Goal: Task Accomplishment & Management: Manage account settings

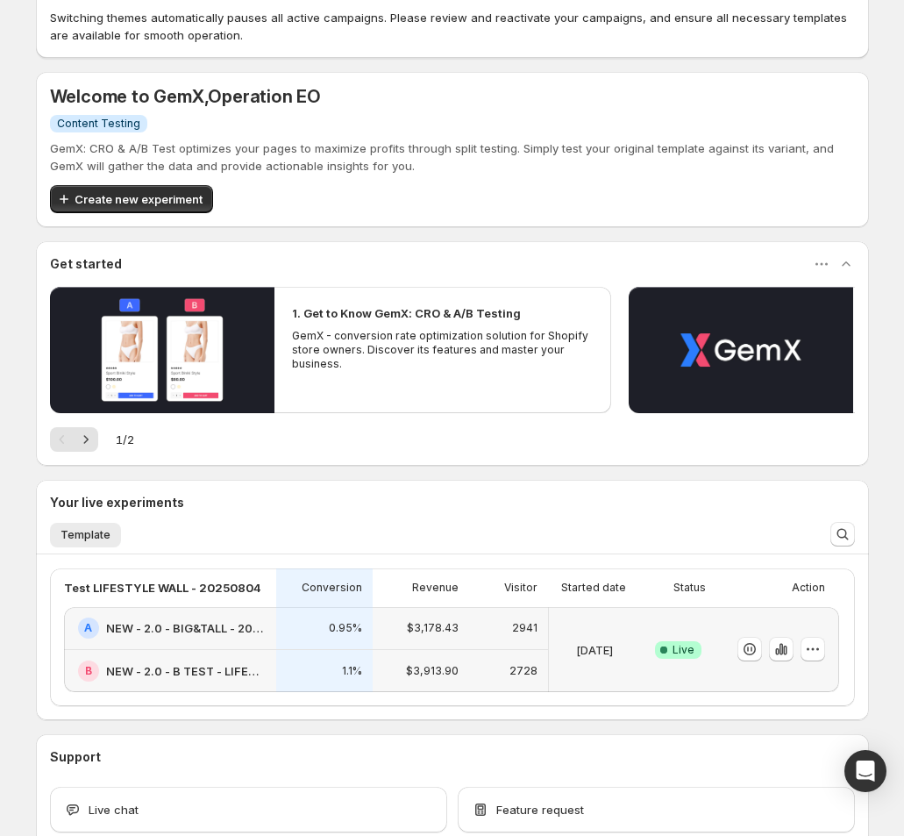
scroll to position [137, 0]
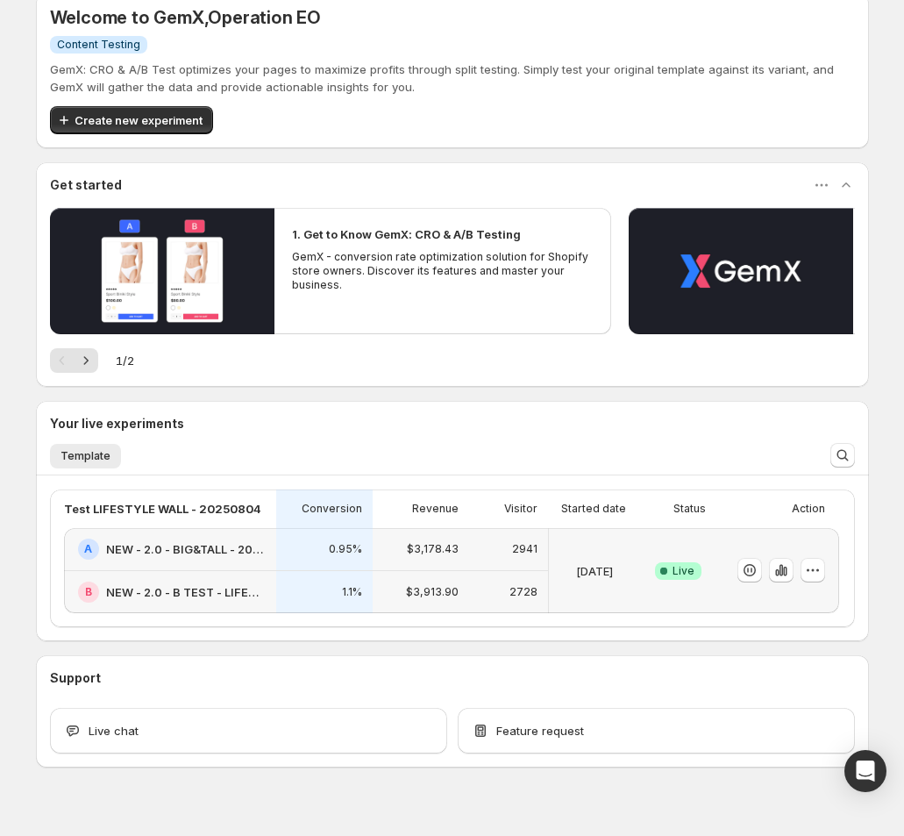
click at [830, 543] on div at bounding box center [778, 570] width 123 height 85
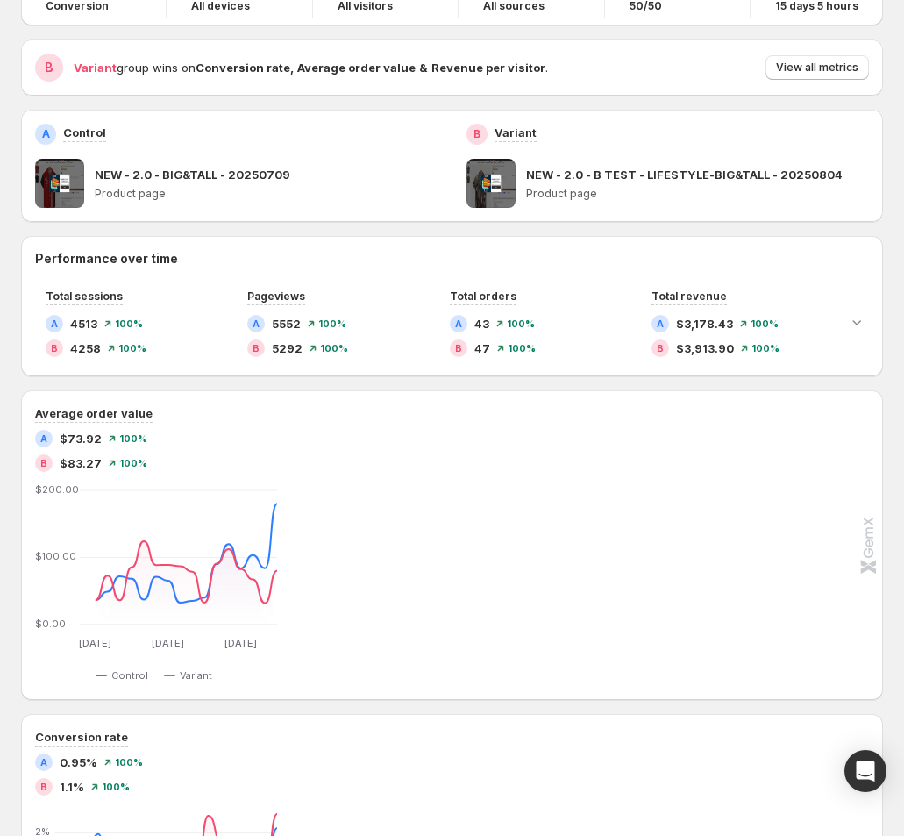
scroll to position [140, 0]
drag, startPoint x: 517, startPoint y: 42, endPoint x: 409, endPoint y: 7, distance: 113.5
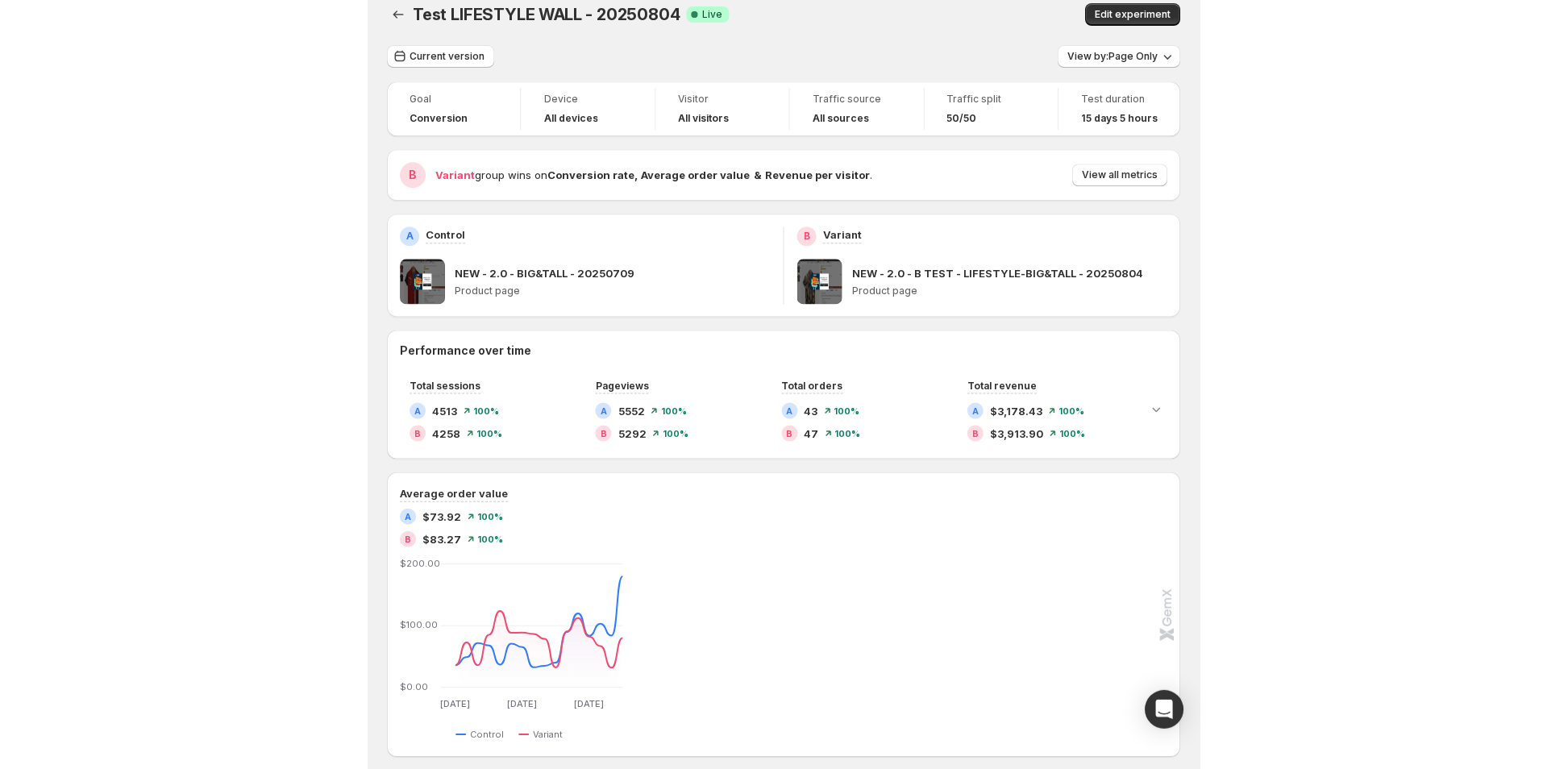
scroll to position [0, 0]
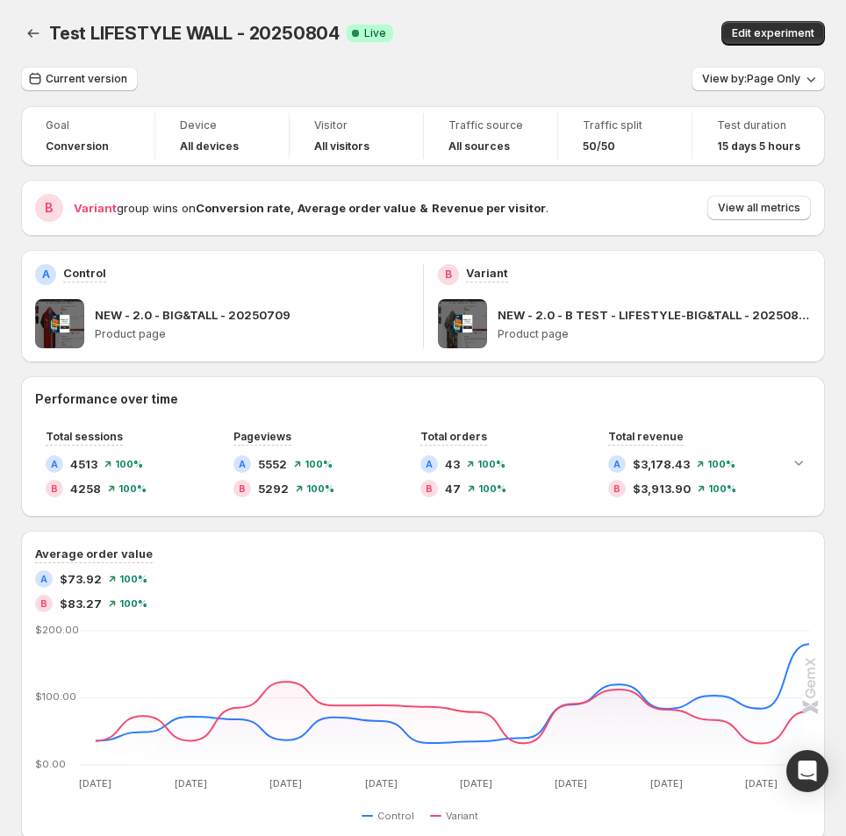
click at [239, 64] on div "Test LIFESTYLE WALL - 20250804. This page is ready Test LIFESTYLE WALL - 202508…" at bounding box center [422, 33] width 803 height 67
click at [34, 39] on icon "Back" at bounding box center [34, 34] width 18 height 18
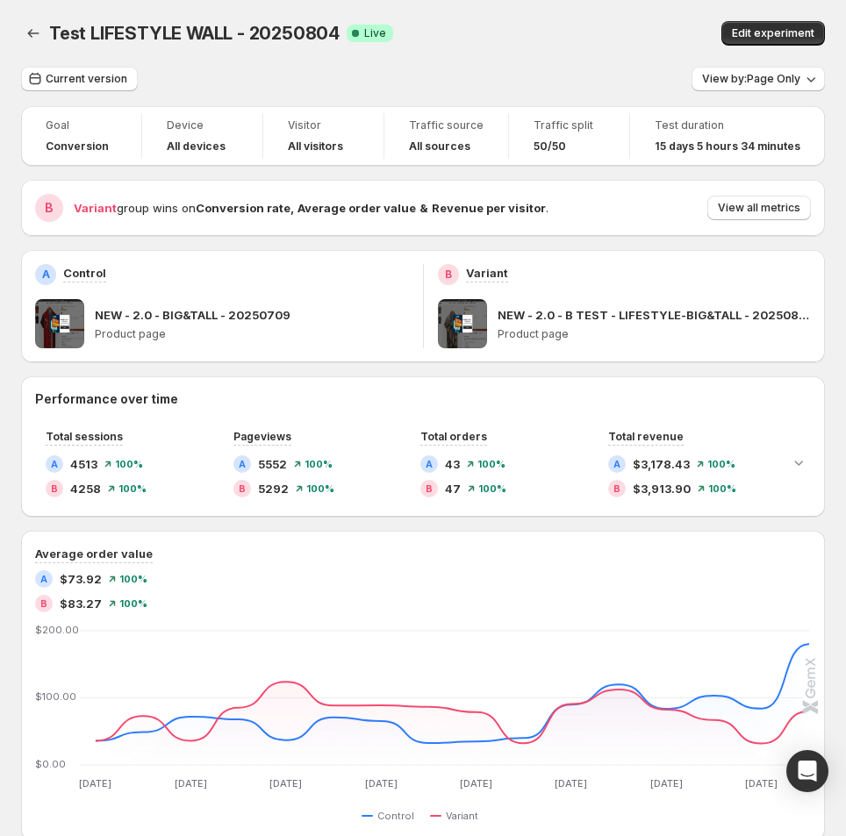
click at [282, 83] on div "Current version View by: Page Only" at bounding box center [422, 79] width 803 height 25
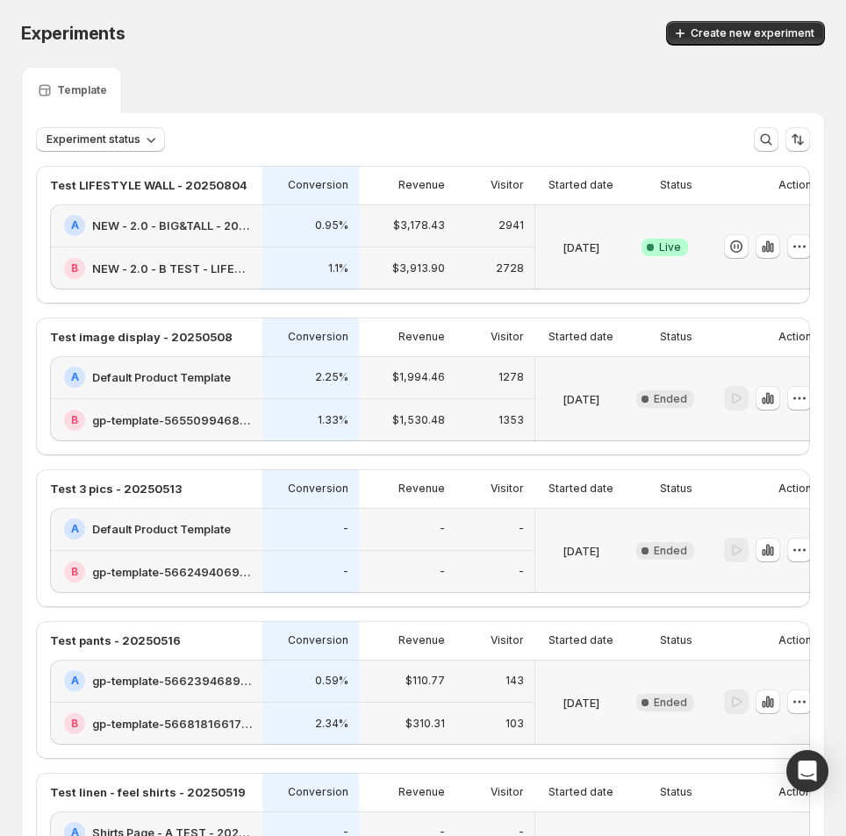
click at [532, 61] on div "Experiments. This page is ready Experiments Create new experiment" at bounding box center [422, 33] width 803 height 67
click at [269, 47] on div "Experiments. This page is ready Experiments Create new experiment" at bounding box center [422, 33] width 803 height 67
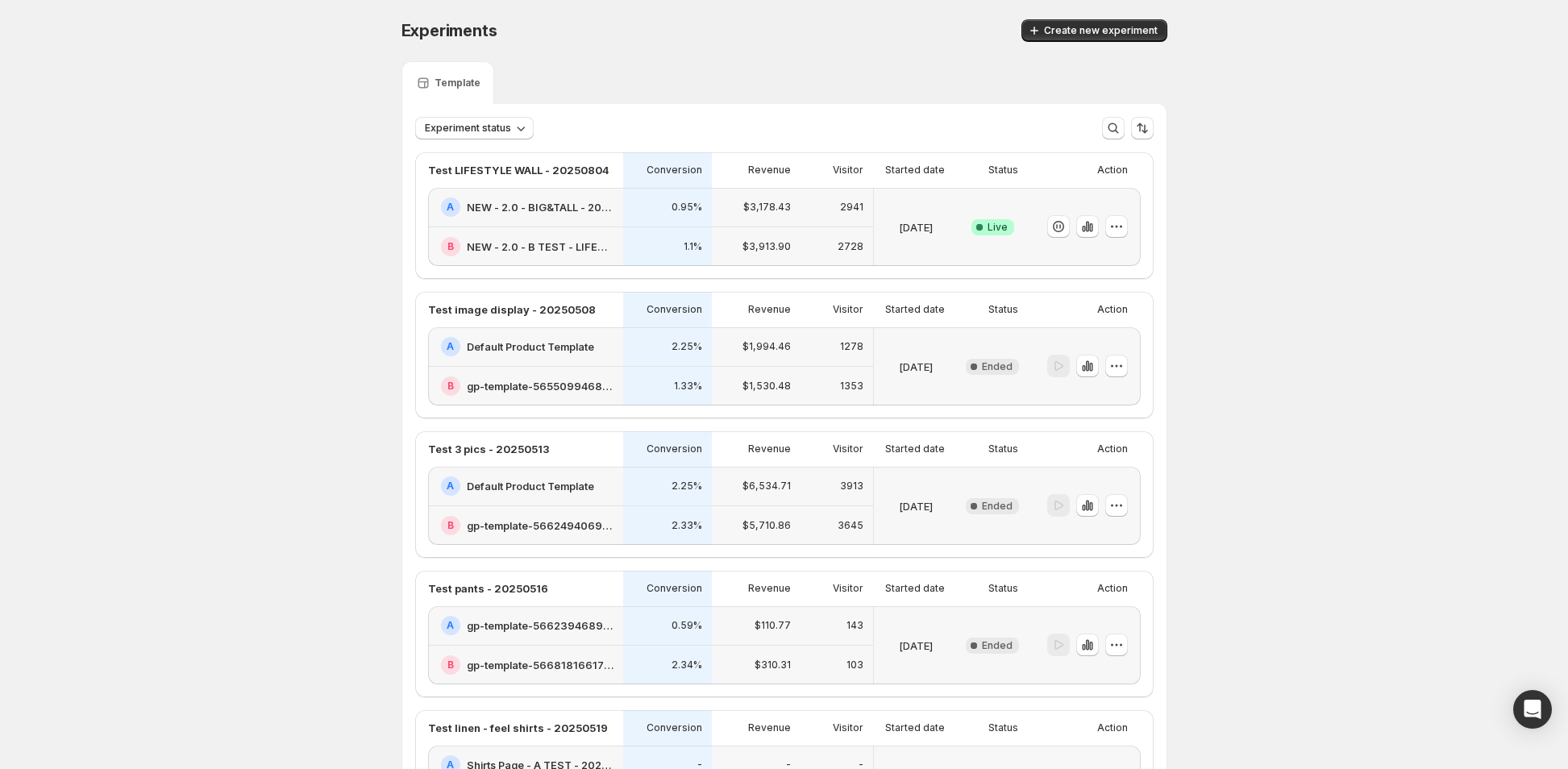
click at [838, 226] on icon "button" at bounding box center [1061, 226] width 2 height 5
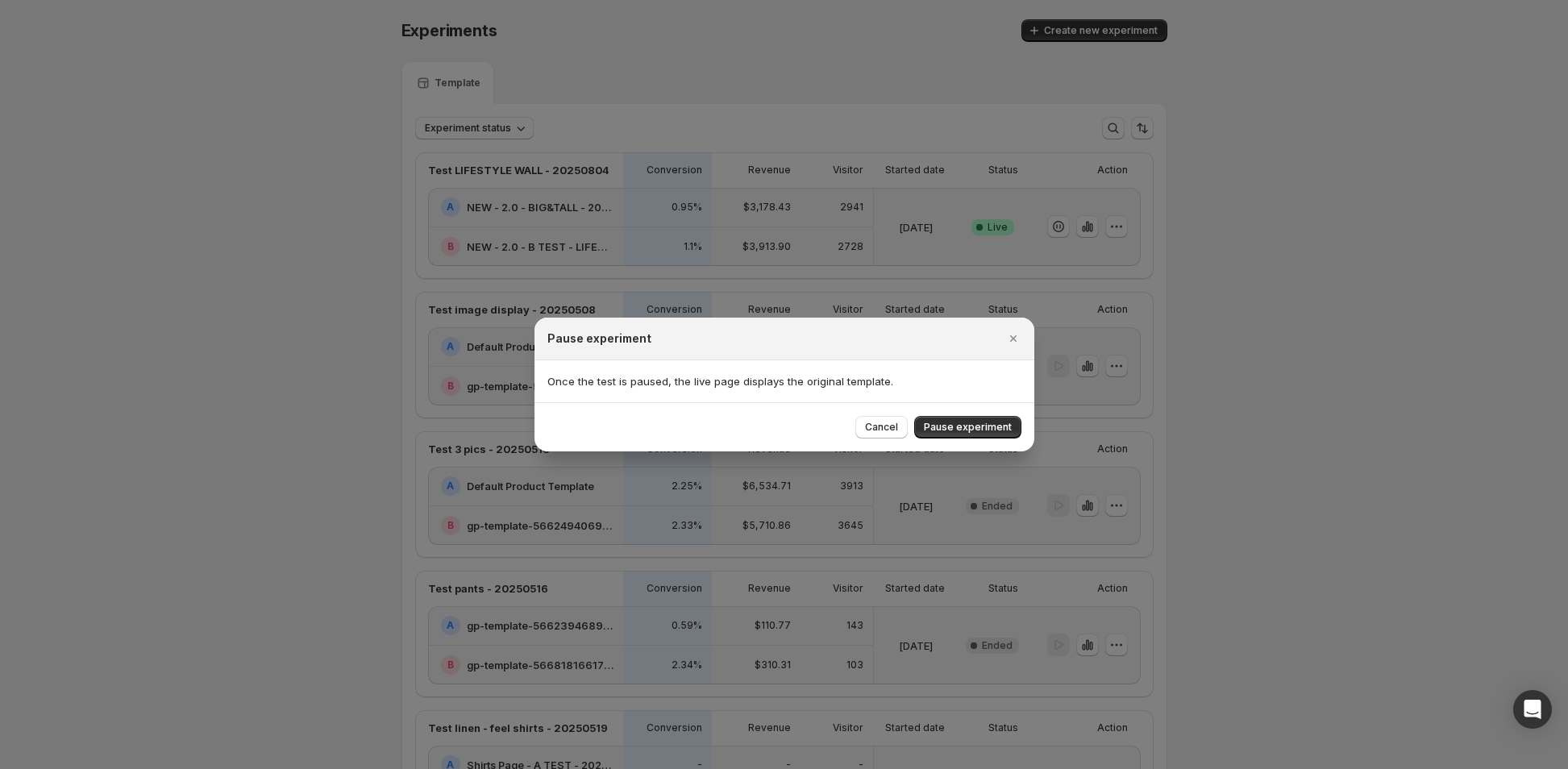
click at [838, 446] on div at bounding box center [784, 384] width 1568 height 769
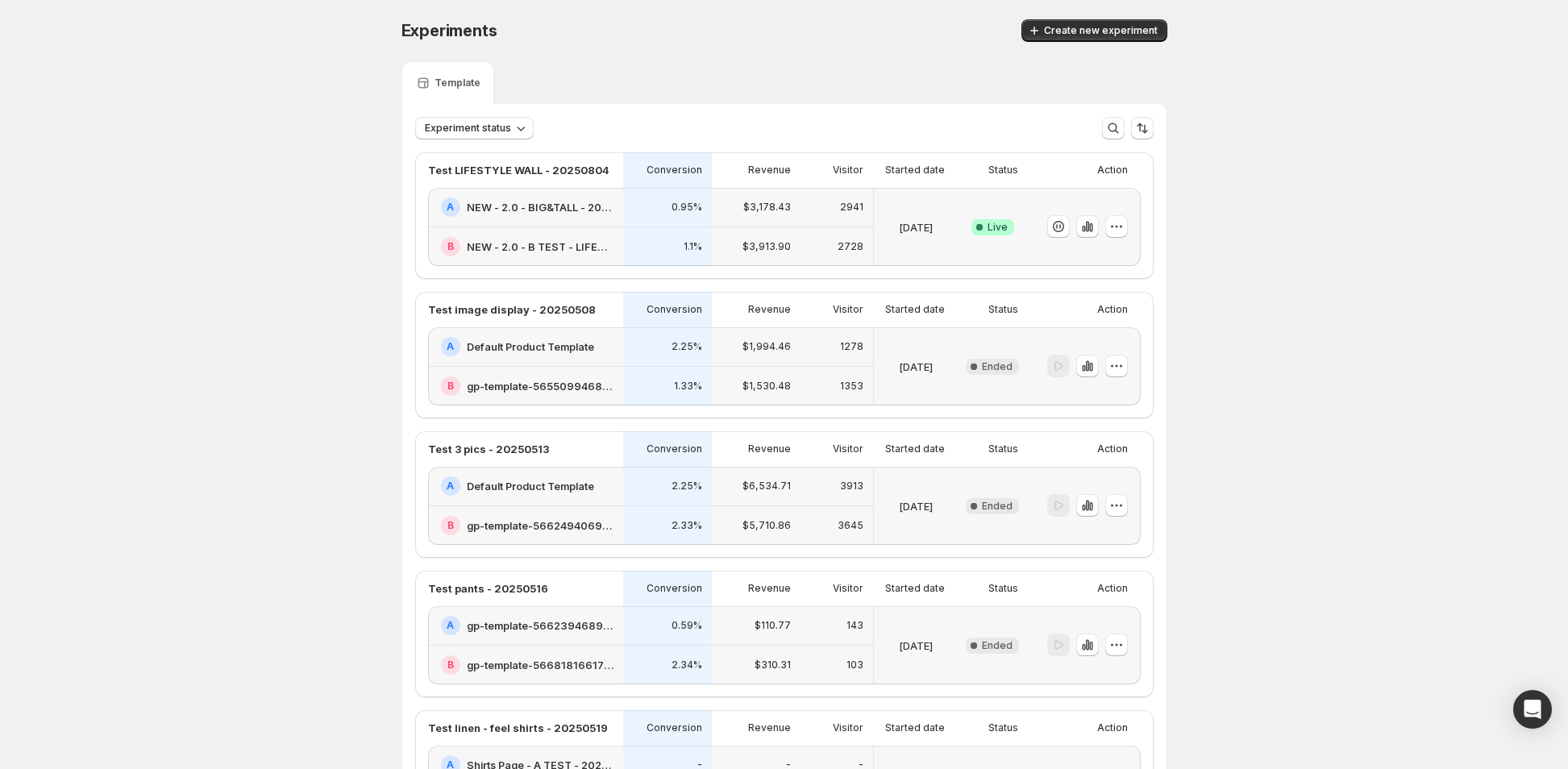
click at [838, 221] on icon "button" at bounding box center [1059, 227] width 17 height 17
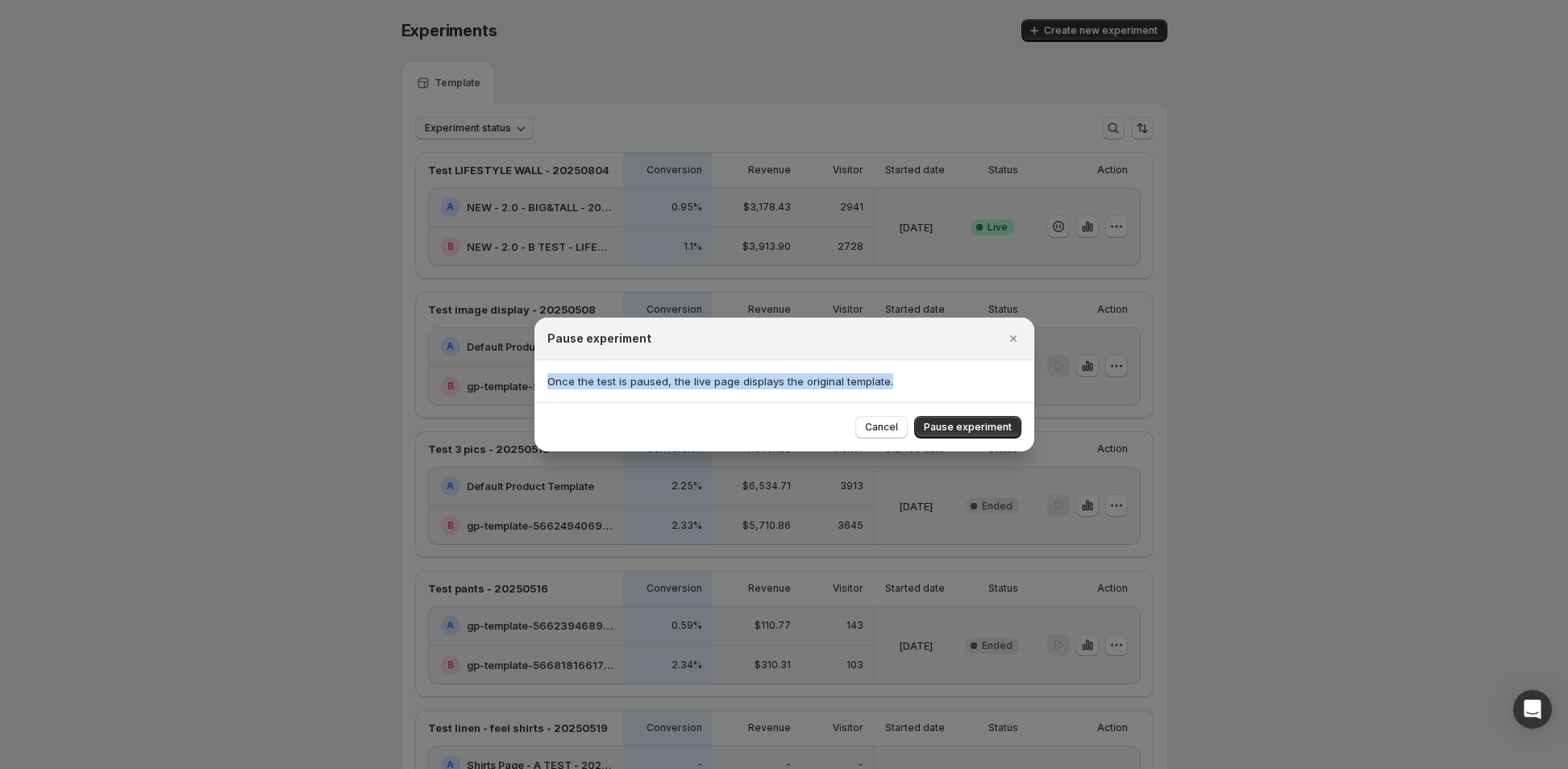
drag, startPoint x: 910, startPoint y: 386, endPoint x: 535, endPoint y: 368, distance: 375.4
click at [535, 368] on div "Once the test is paused, the live page displays the original template." at bounding box center [785, 381] width 500 height 42
click at [666, 410] on div "Cancel Pause experiment" at bounding box center [785, 427] width 500 height 50
click at [838, 424] on span "Pause experiment" at bounding box center [968, 427] width 88 height 13
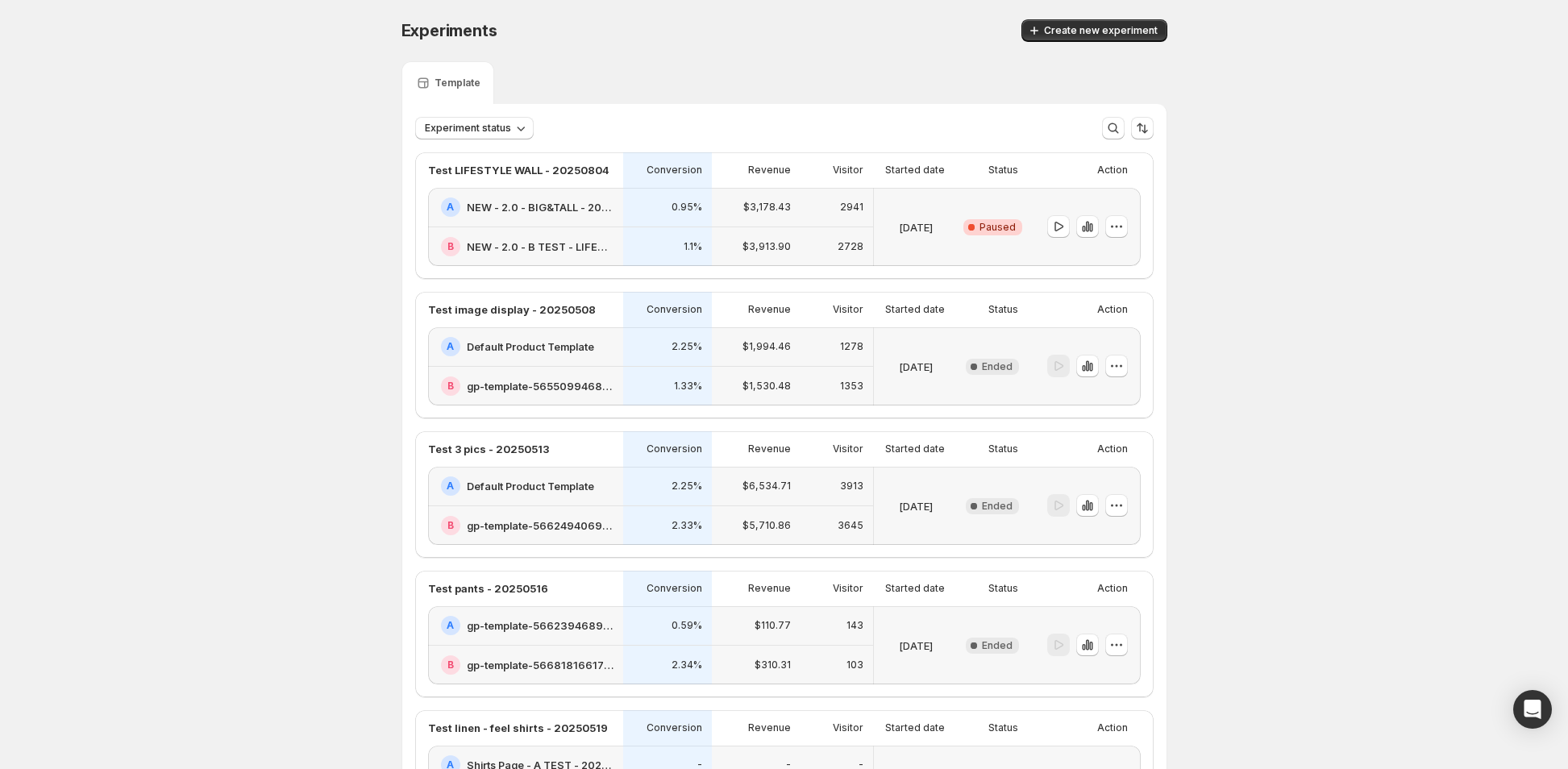
click at [838, 198] on div "Critical Complete Paused" at bounding box center [993, 226] width 70 height 78
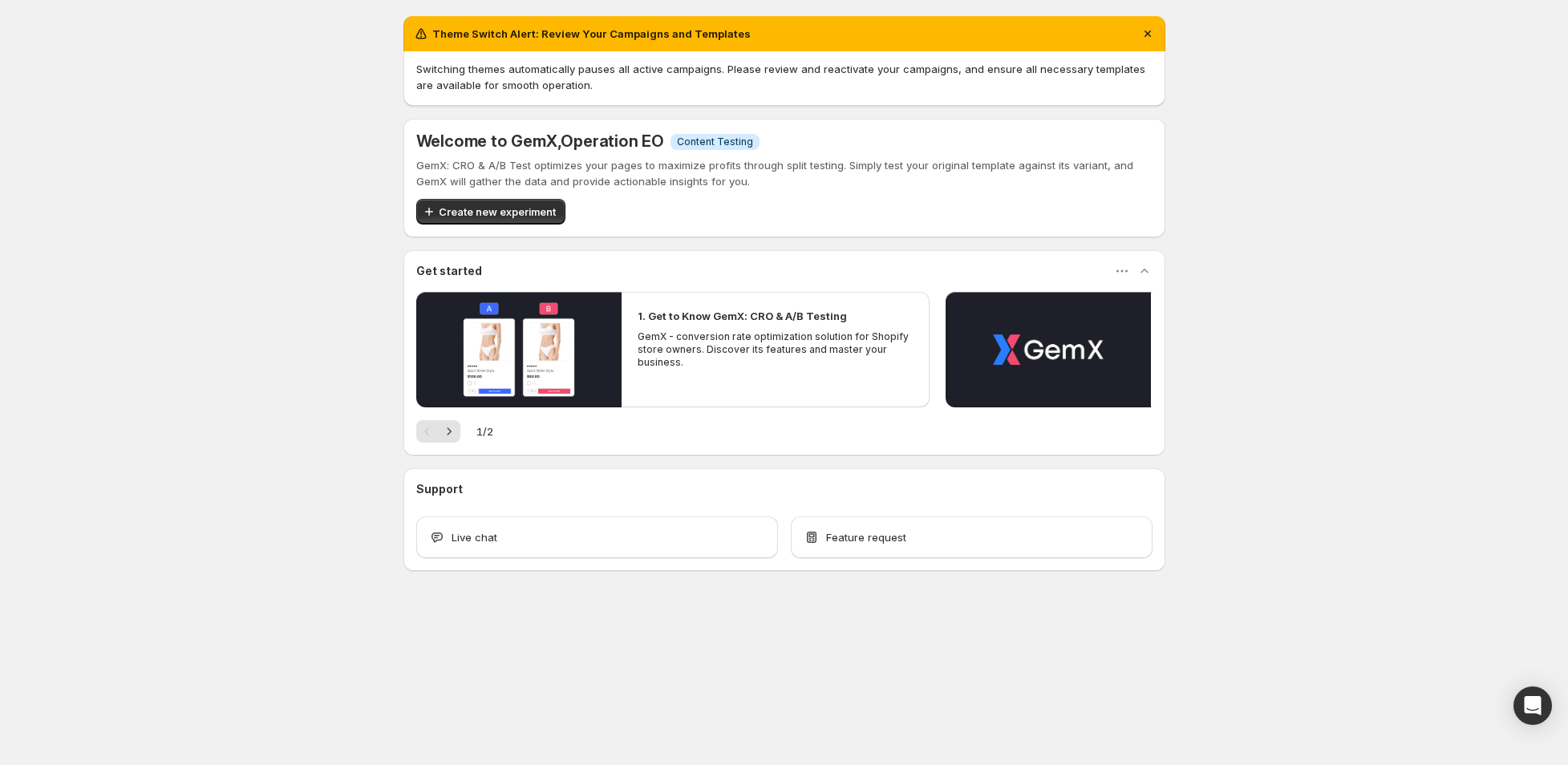
drag, startPoint x: 293, startPoint y: 434, endPoint x: 179, endPoint y: 20, distance: 429.4
click at [293, 434] on div "Theme Switch Alert: Review Your Campaigns and Templates Switching themes automa…" at bounding box center [784, 328] width 1568 height 657
click at [228, 365] on div "Theme Switch Alert: Review Your Campaigns and Templates Switching themes automa…" at bounding box center [784, 328] width 1568 height 657
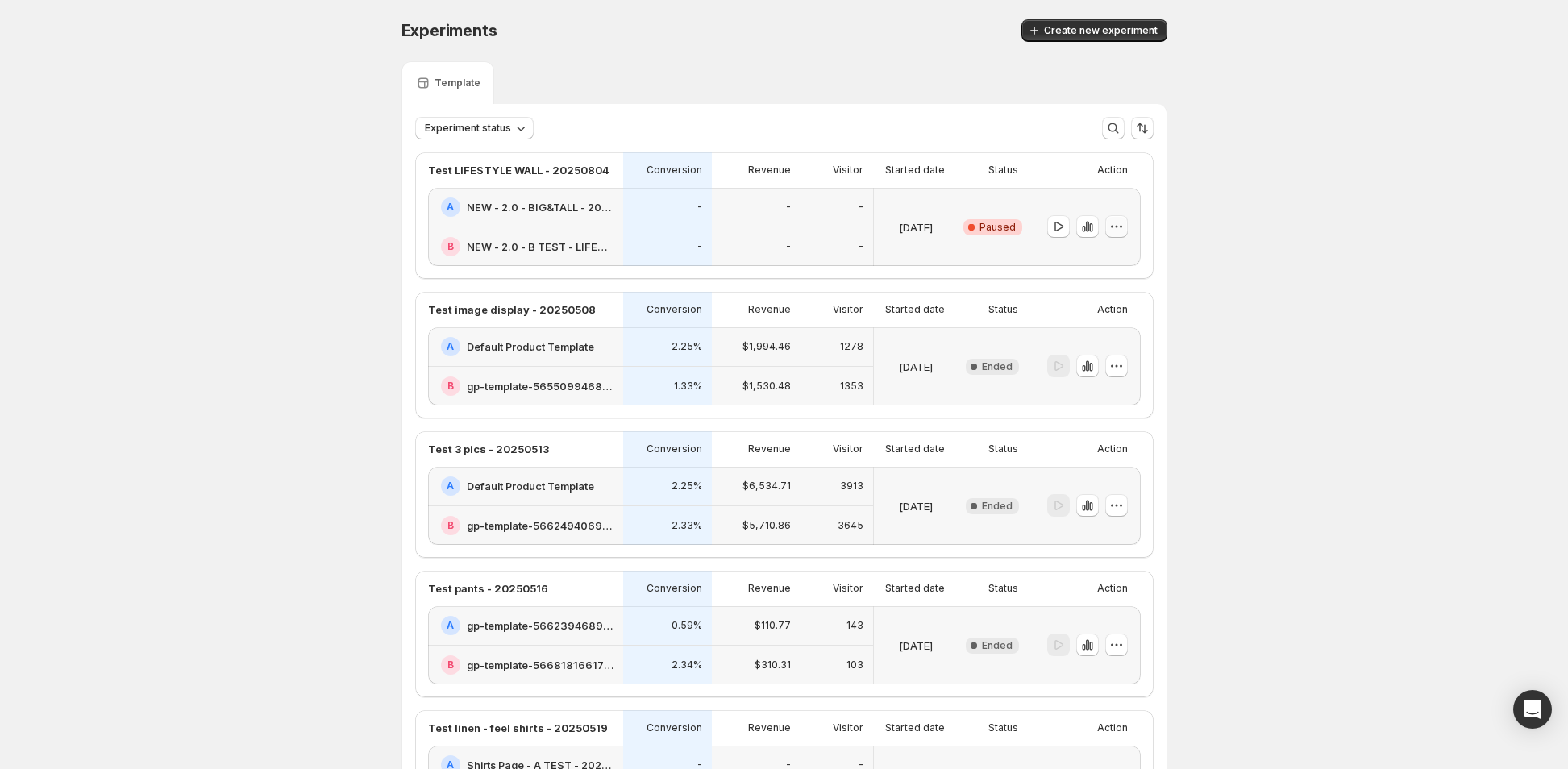
click at [1119, 231] on icon "button" at bounding box center [1117, 227] width 17 height 17
click at [1106, 315] on span "End experiment" at bounding box center [1131, 314] width 78 height 13
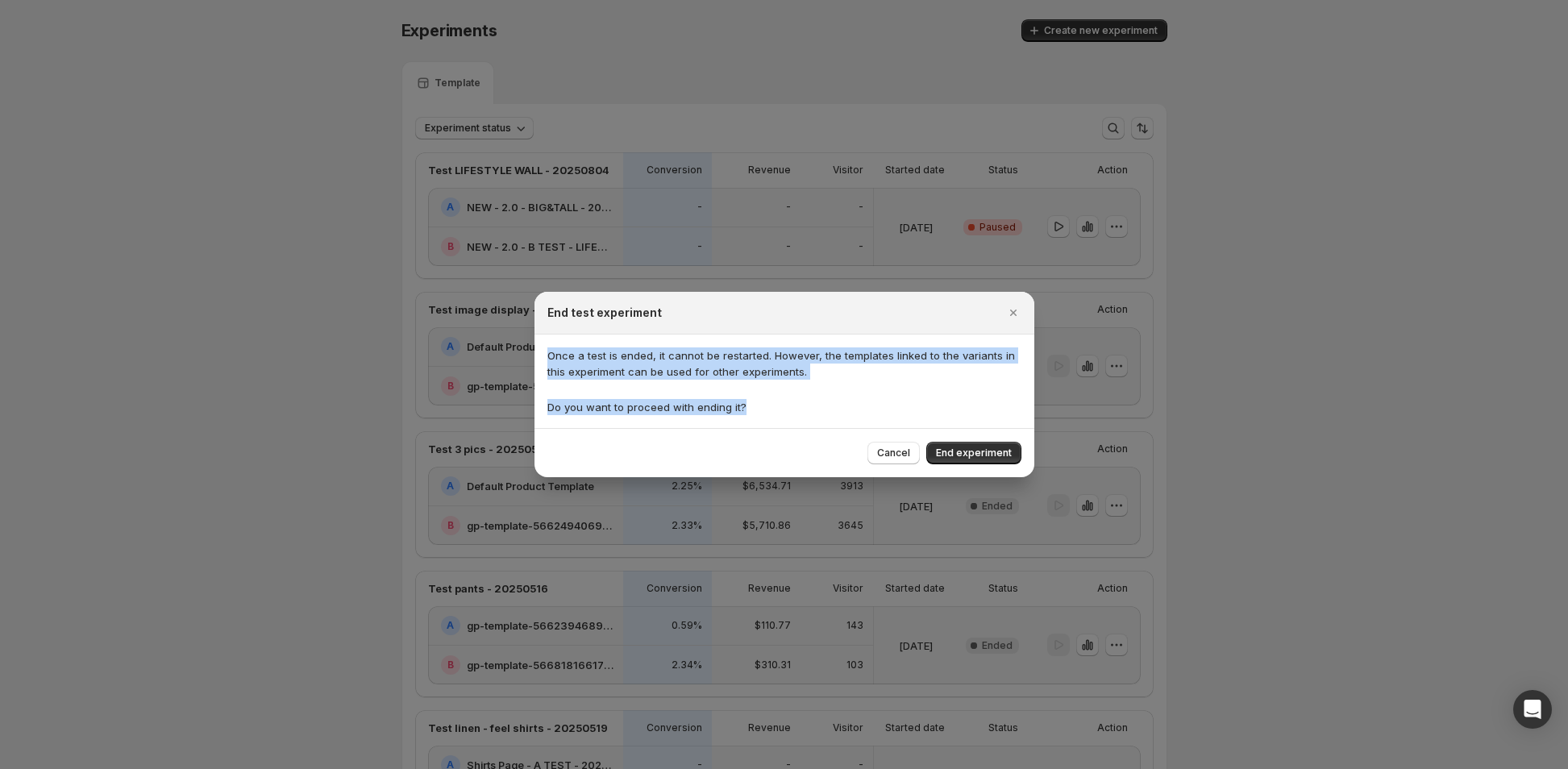
drag, startPoint x: 769, startPoint y: 424, endPoint x: 535, endPoint y: 342, distance: 248.0
click at [535, 342] on div "Once a test is ended, it cannot be restarted. However, the templates linked to …" at bounding box center [785, 381] width 500 height 94
click at [788, 413] on p "Do you want to proceed with ending it?" at bounding box center [785, 407] width 474 height 17
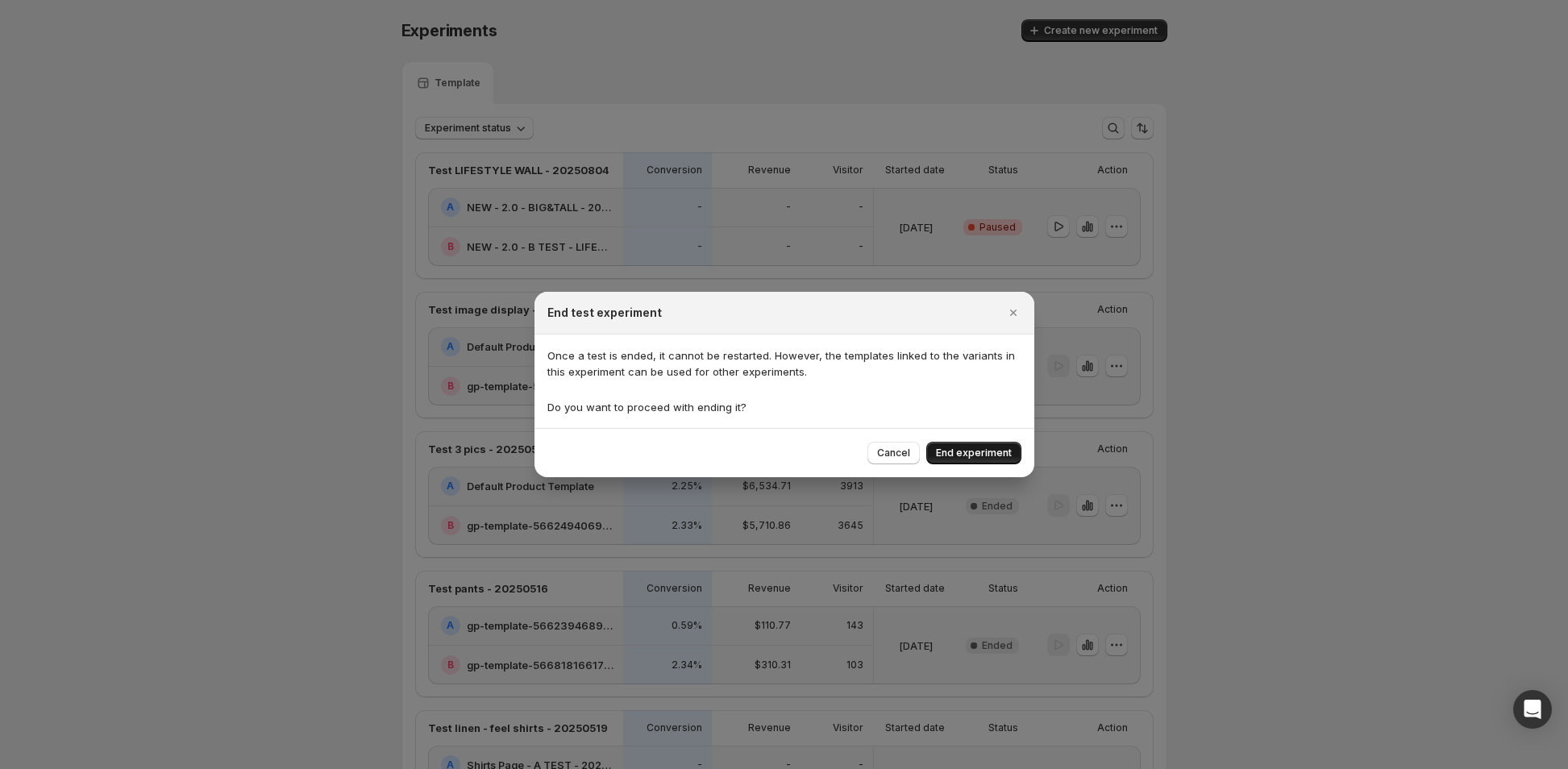
click at [949, 450] on span "End experiment" at bounding box center [973, 453] width 75 height 13
